Goal: Task Accomplishment & Management: Use online tool/utility

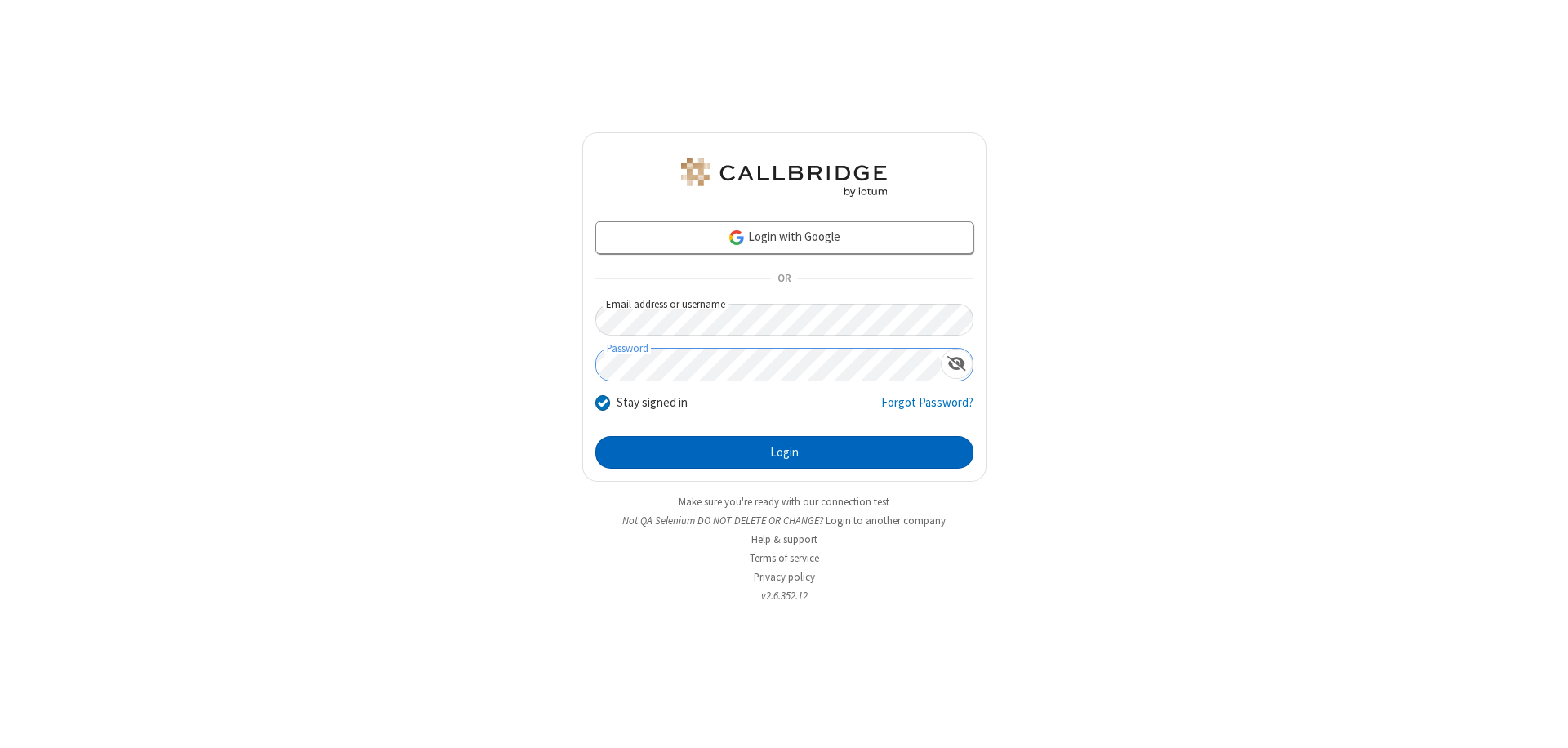
click at [784, 452] on button "Login" at bounding box center [785, 452] width 379 height 32
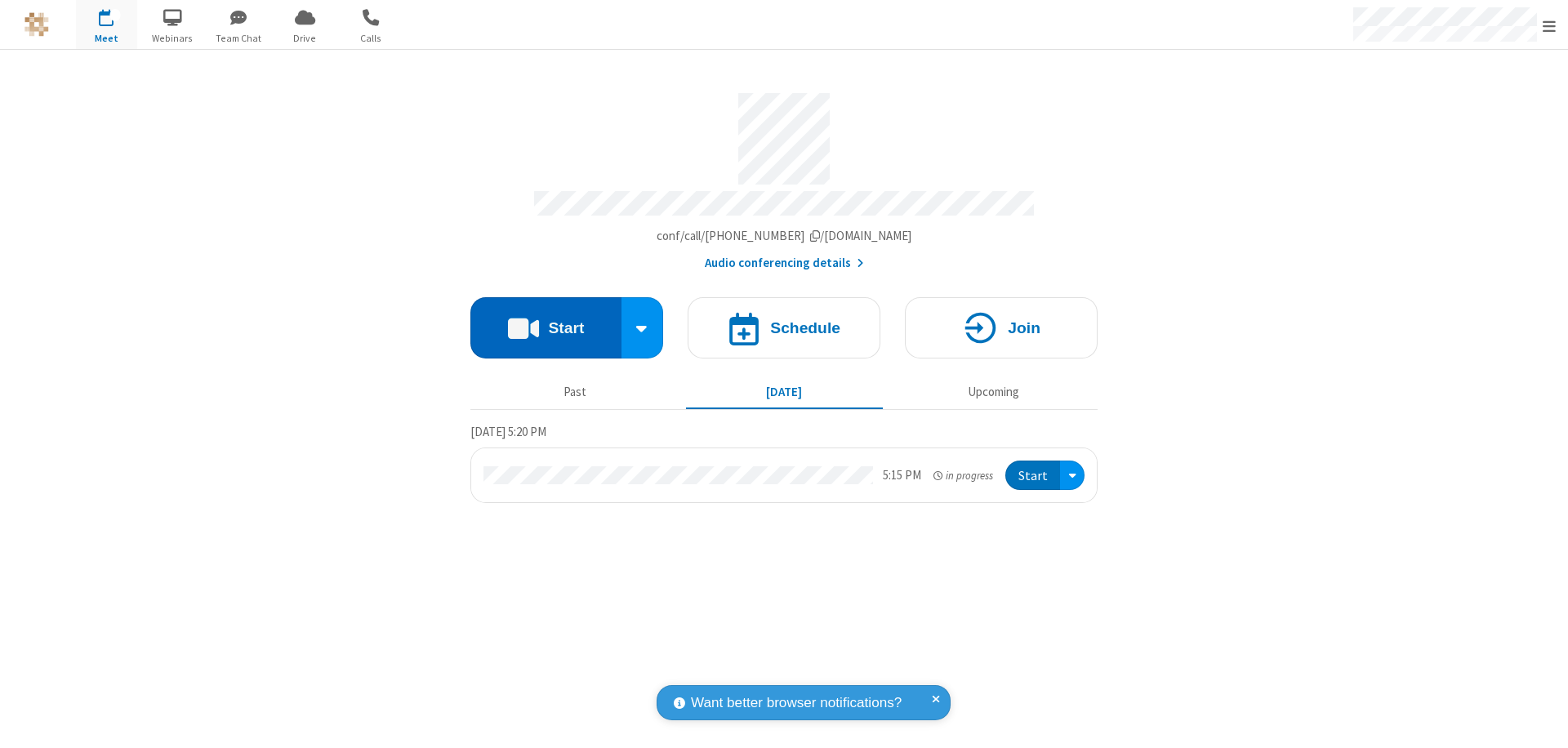
click at [545, 320] on button "Start" at bounding box center [545, 327] width 151 height 61
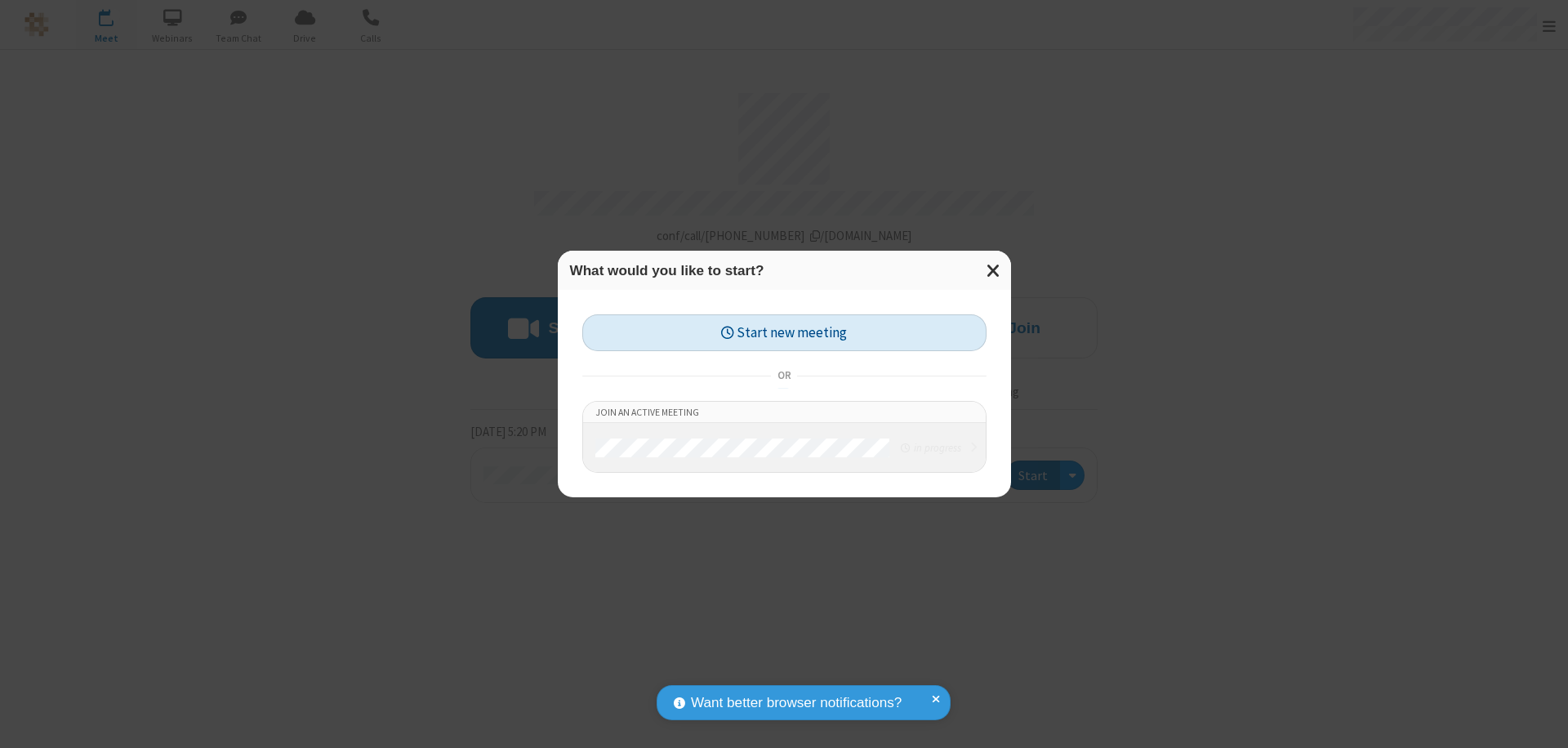
click at [784, 333] on button "Start new meeting" at bounding box center [784, 333] width 405 height 37
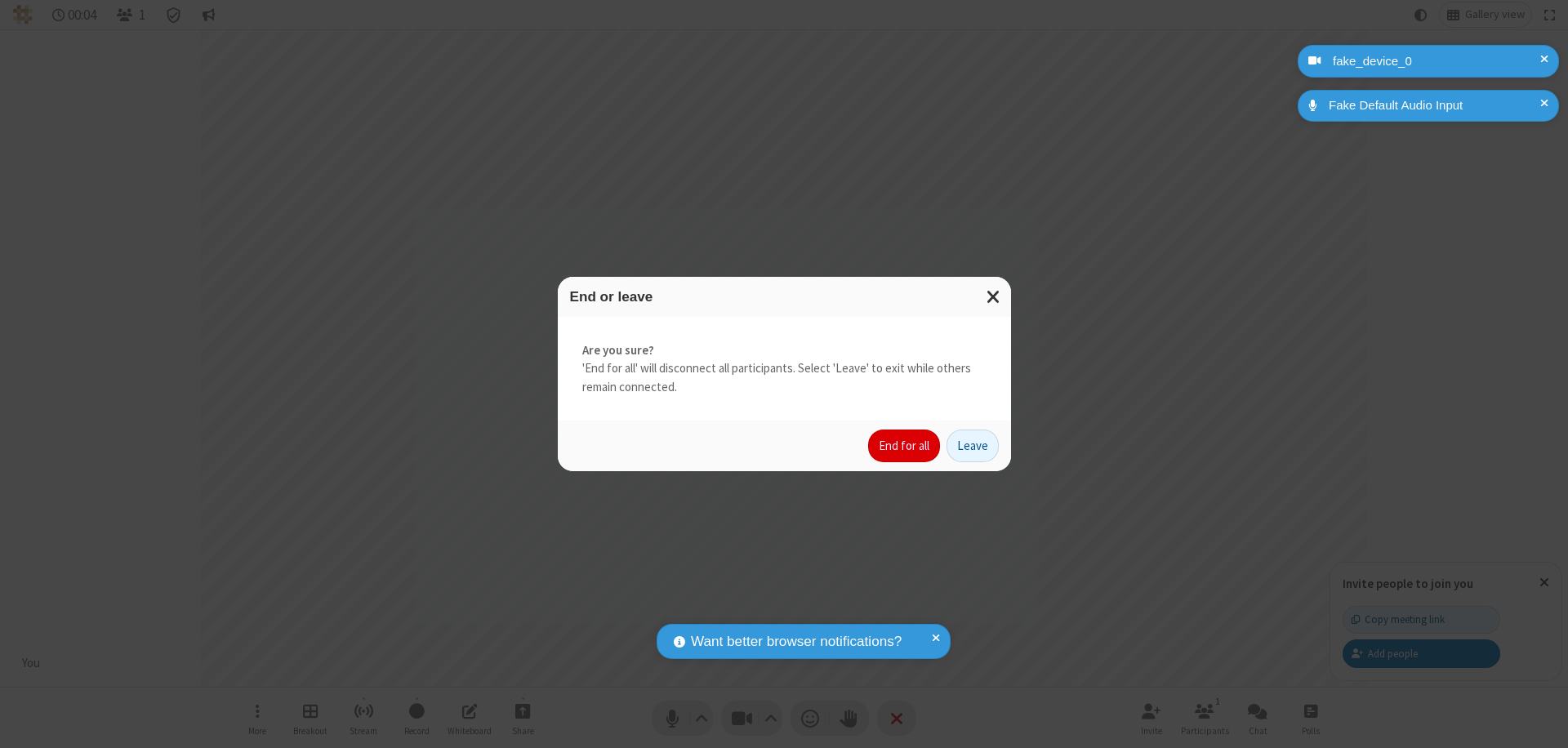
click at [905, 446] on button "End for all" at bounding box center [904, 446] width 72 height 32
